Goal: Entertainment & Leisure: Consume media (video, audio)

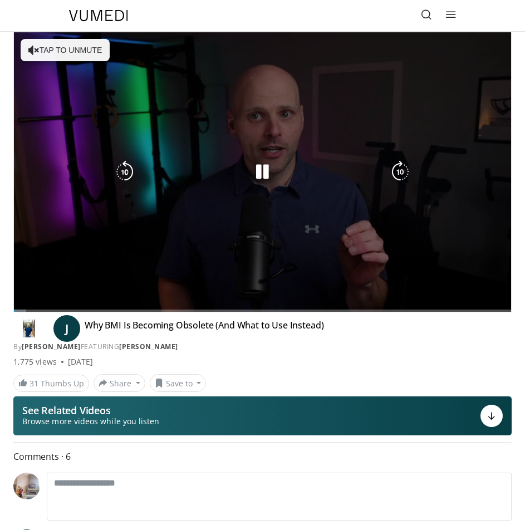
click at [68, 50] on button "Tap to unmute" at bounding box center [65, 50] width 89 height 22
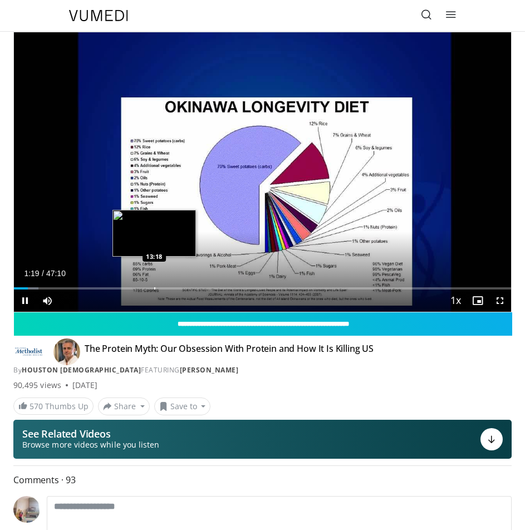
click at [155, 288] on div "Progress Bar" at bounding box center [154, 288] width 1 height 2
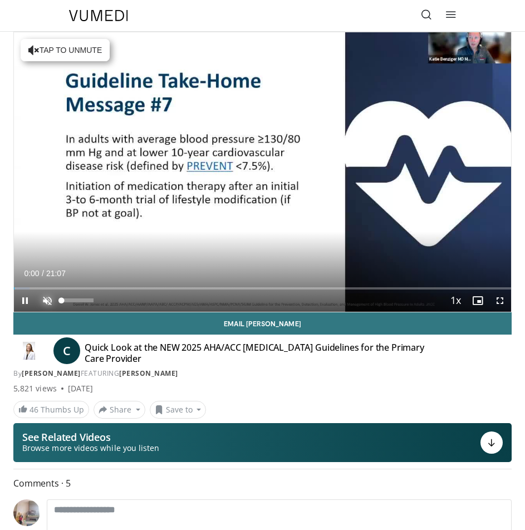
click at [43, 299] on span "Video Player" at bounding box center [47, 300] width 22 height 22
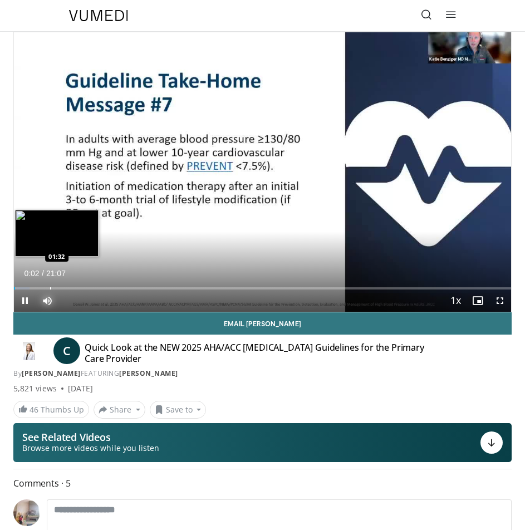
click at [50, 285] on div "Loaded : 3.13% 00:02 01:32" at bounding box center [262, 284] width 497 height 11
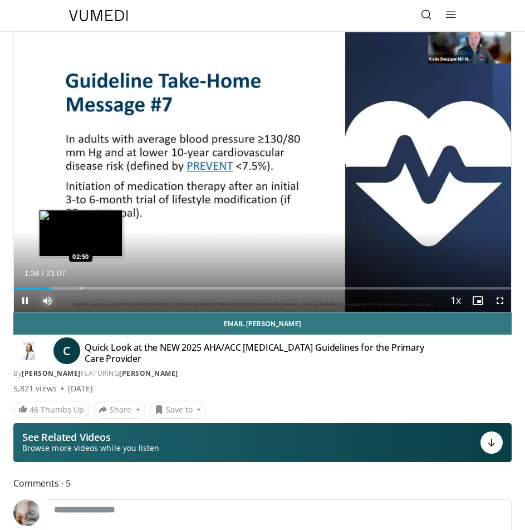
click at [81, 285] on div "Loaded : 12.52% 01:34 02:50" at bounding box center [262, 284] width 497 height 11
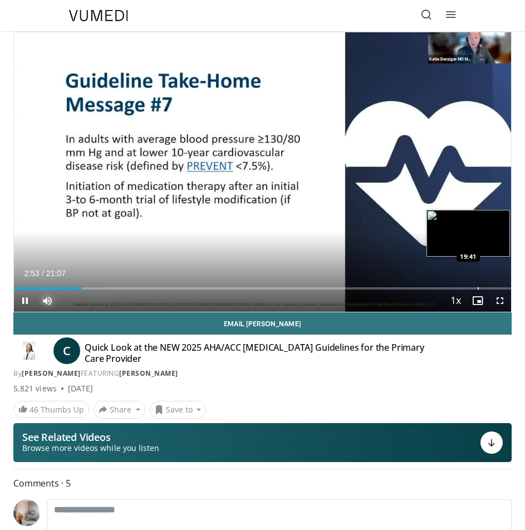
click at [477, 287] on div "Progress Bar" at bounding box center [477, 288] width 1 height 2
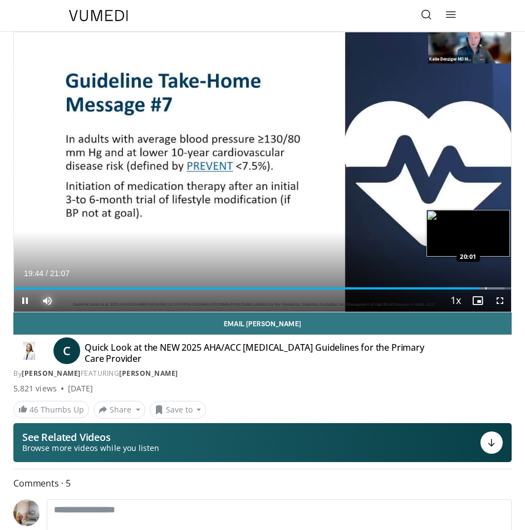
click at [487, 286] on div "Loaded : 98.65% 19:44 20:01" at bounding box center [262, 284] width 497 height 11
click at [498, 288] on div "Progress Bar" at bounding box center [498, 288] width 1 height 2
click at [501, 288] on div "Progress Bar" at bounding box center [501, 288] width 1 height 2
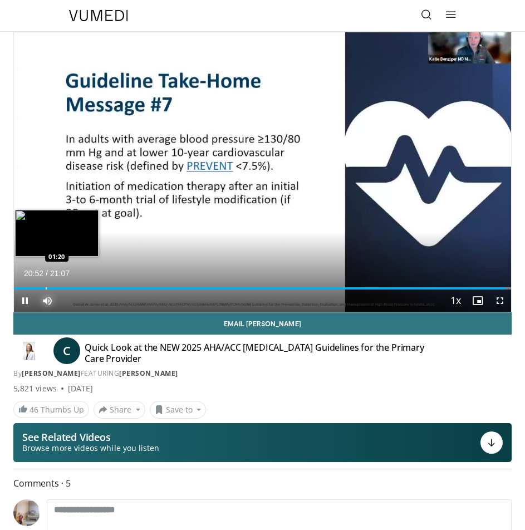
click at [46, 288] on div "Progress Bar" at bounding box center [46, 288] width 1 height 2
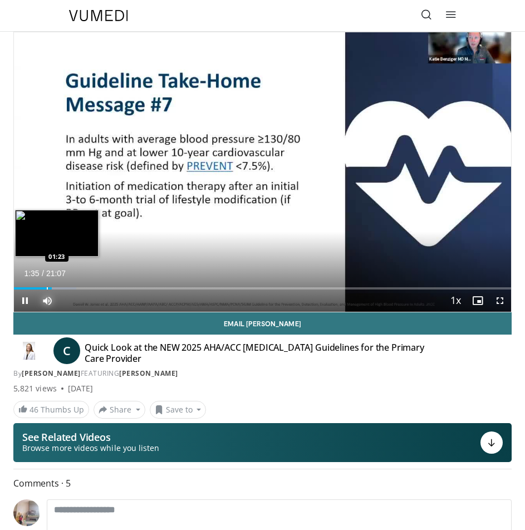
click at [47, 287] on div "Progress Bar" at bounding box center [47, 288] width 1 height 2
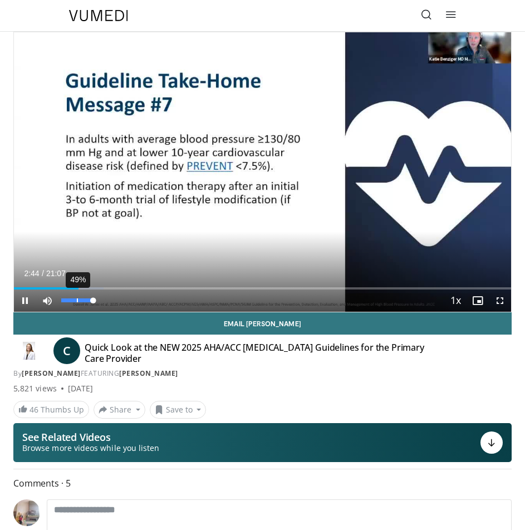
click at [77, 298] on div "49%" at bounding box center [77, 300] width 39 height 22
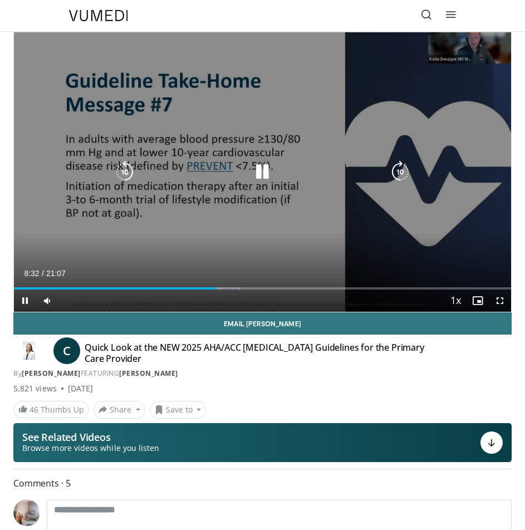
click at [307, 196] on div "10 seconds Tap to unmute" at bounding box center [262, 171] width 497 height 279
click at [269, 194] on div "10 seconds Tap to unmute" at bounding box center [262, 171] width 497 height 279
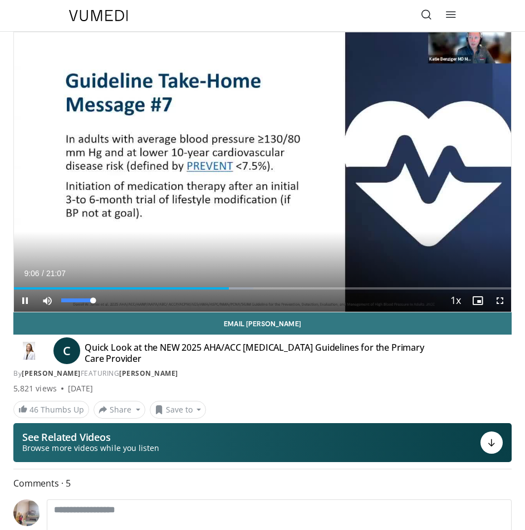
drag, startPoint x: 85, startPoint y: 300, endPoint x: 131, endPoint y: 300, distance: 45.6
click at [118, 300] on div "Current Time 9:06 / Duration 21:07 Pause Skip Backward Skip Forward Mute 100% L…" at bounding box center [262, 300] width 497 height 22
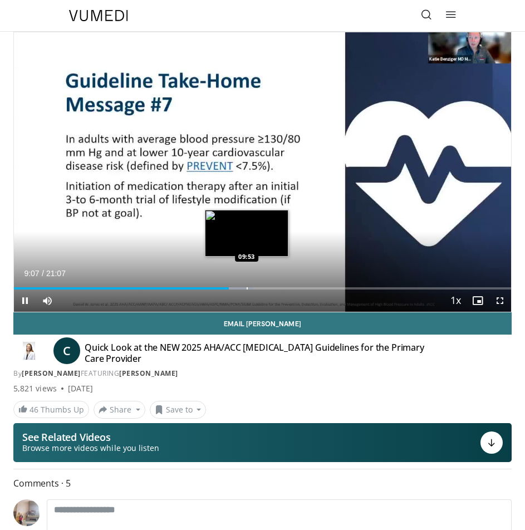
click at [250, 284] on div "Loaded : 48.15% 09:07 09:53" at bounding box center [262, 284] width 497 height 11
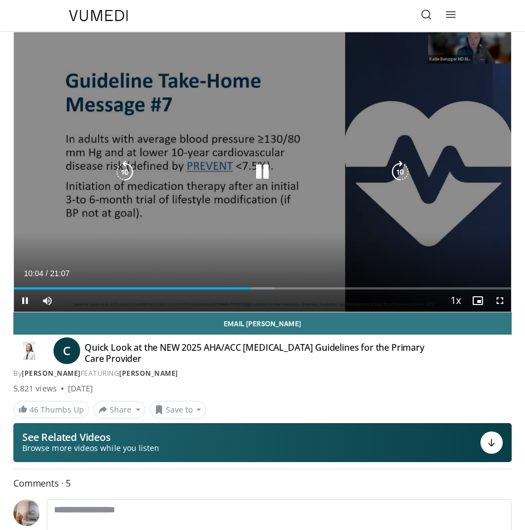
click at [169, 243] on div "10 seconds Tap to unmute" at bounding box center [262, 171] width 497 height 279
click at [262, 173] on icon "Video Player" at bounding box center [262, 172] width 22 height 22
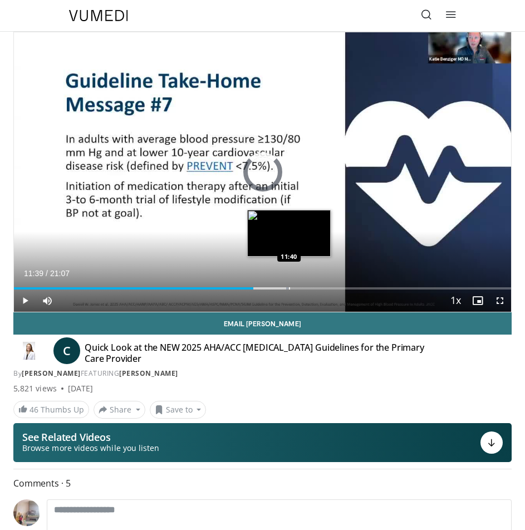
click at [288, 287] on div "Loaded : 55.25% 11:39 11:40" at bounding box center [262, 284] width 497 height 11
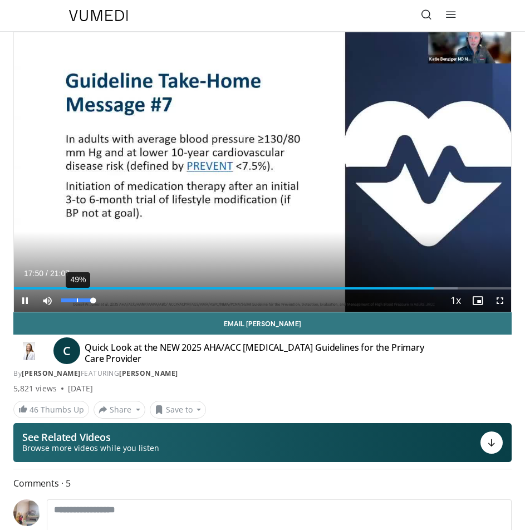
click at [77, 300] on div "49%" at bounding box center [77, 300] width 32 height 4
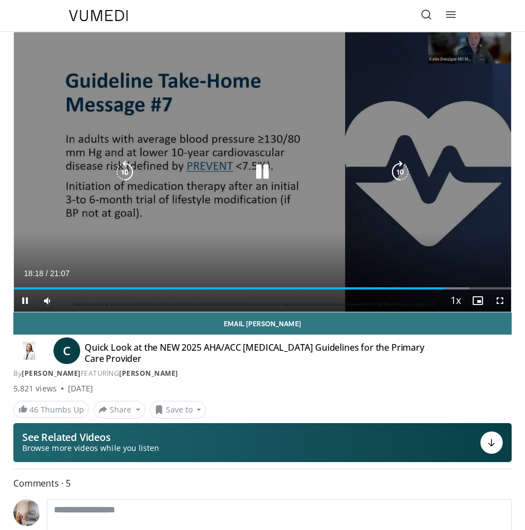
click at [376, 215] on div "10 seconds Tap to unmute" at bounding box center [262, 171] width 497 height 279
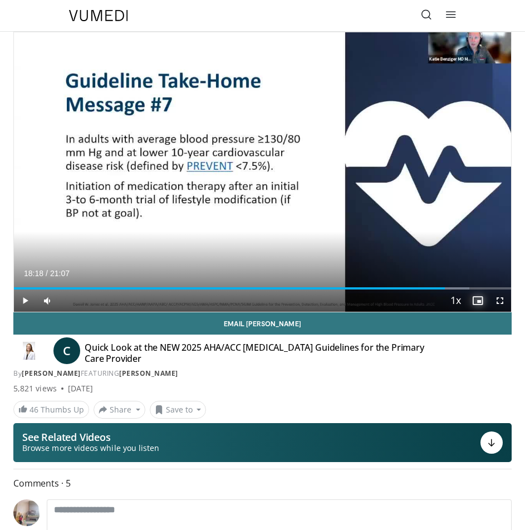
click at [477, 299] on span "Video Player" at bounding box center [477, 300] width 22 height 22
click at [501, 301] on span "Video Player" at bounding box center [500, 300] width 22 height 22
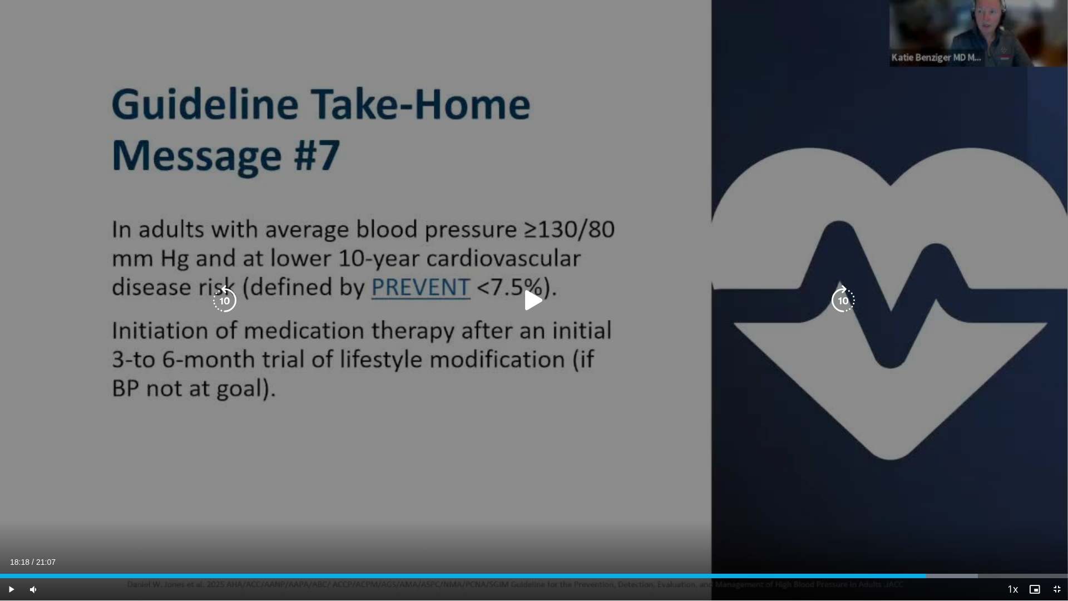
click at [529, 295] on icon "Video Player" at bounding box center [534, 300] width 31 height 31
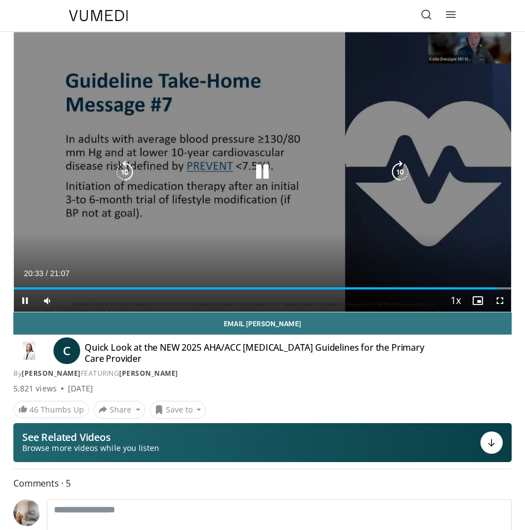
click at [310, 219] on div "10 seconds Tap to unmute" at bounding box center [262, 171] width 497 height 279
